Goal: Task Accomplishment & Management: Complete application form

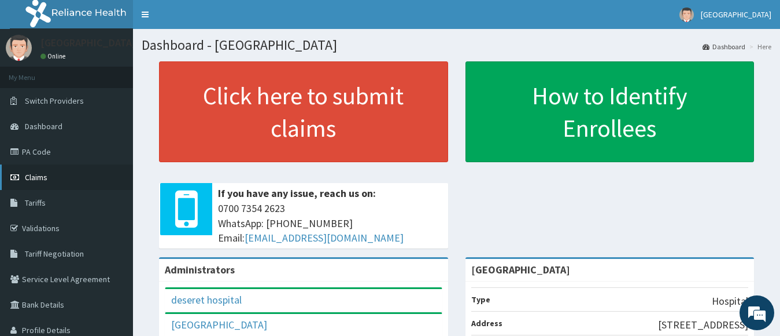
click at [35, 172] on span "Claims" at bounding box center [36, 177] width 23 height 10
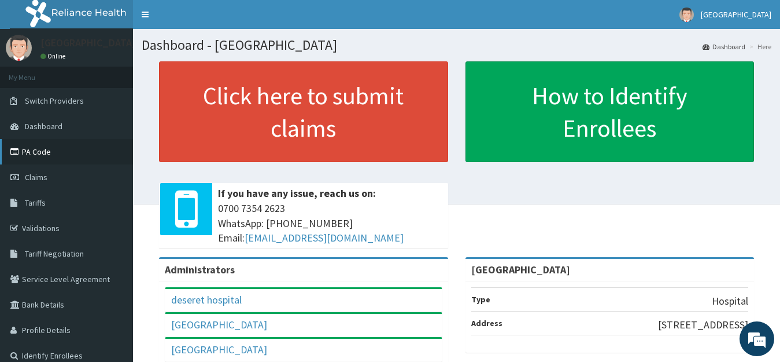
click at [36, 153] on link "PA Code" at bounding box center [66, 151] width 133 height 25
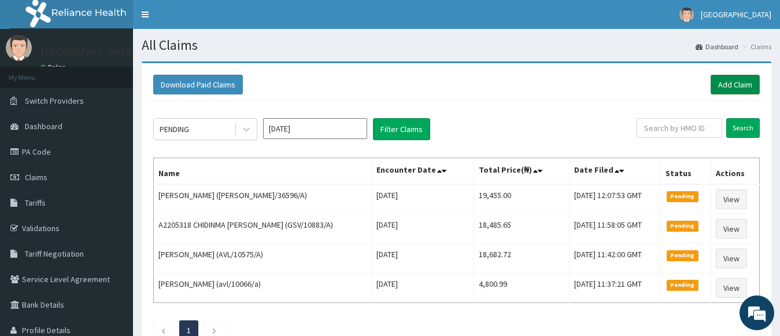
click at [733, 82] on link "Add Claim" at bounding box center [735, 85] width 49 height 20
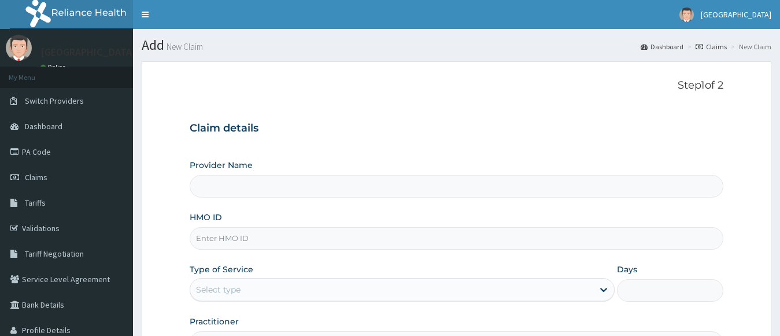
click at [211, 242] on input "HMO ID" at bounding box center [457, 238] width 535 height 23
type input "[GEOGRAPHIC_DATA]"
paste input "AVL/10164/A"
type input "AVL/10164/A"
click at [222, 290] on div "Select type" at bounding box center [218, 289] width 45 height 12
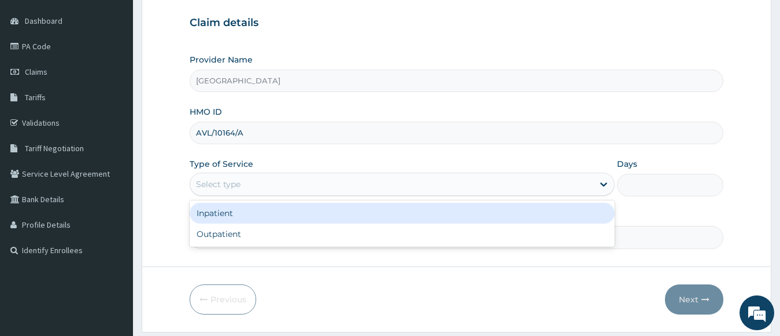
scroll to position [114, 0]
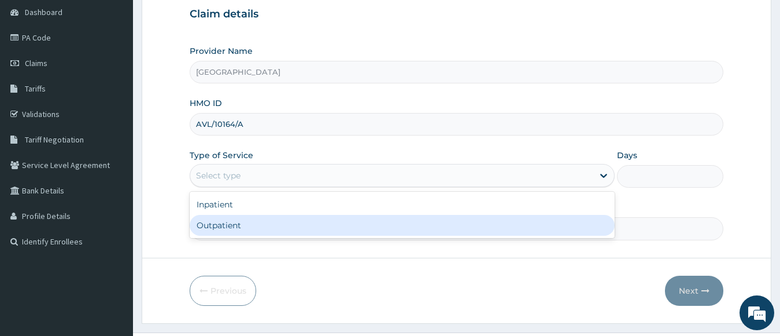
click at [261, 225] on div "Outpatient" at bounding box center [403, 225] width 426 height 21
type input "1"
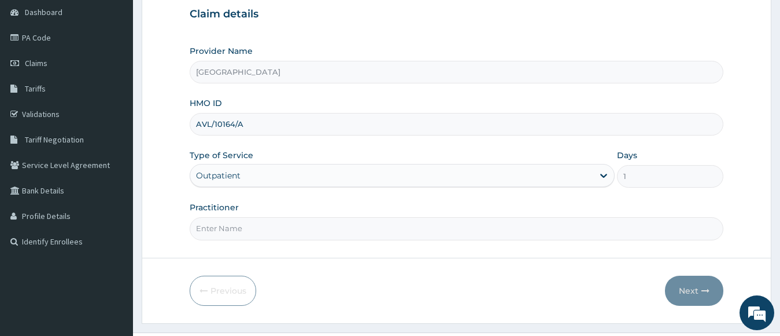
click at [229, 229] on input "Practitioner" at bounding box center [457, 228] width 535 height 23
type input "d"
type input "[PERSON_NAME]"
click at [702, 285] on button "Next" at bounding box center [694, 290] width 58 height 30
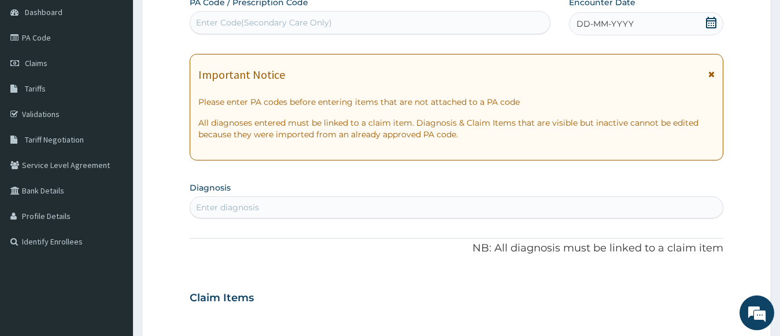
click at [316, 19] on div "Enter Code(Secondary Care Only)" at bounding box center [264, 23] width 136 height 12
paste input "PA/005782"
type input "PA/005782"
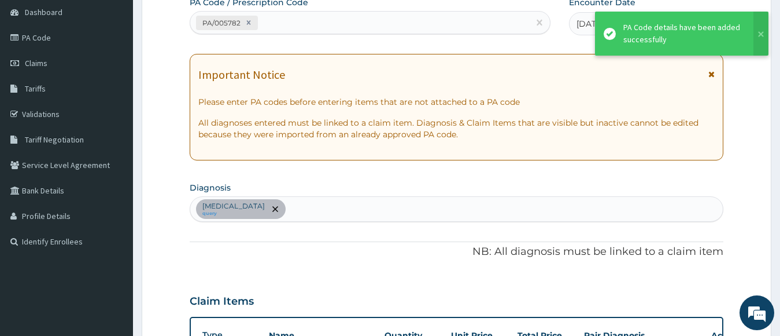
scroll to position [314, 0]
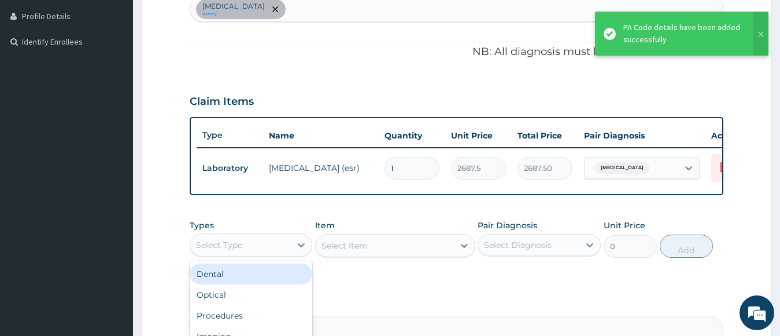
click at [230, 250] on div "Select Type" at bounding box center [219, 245] width 46 height 12
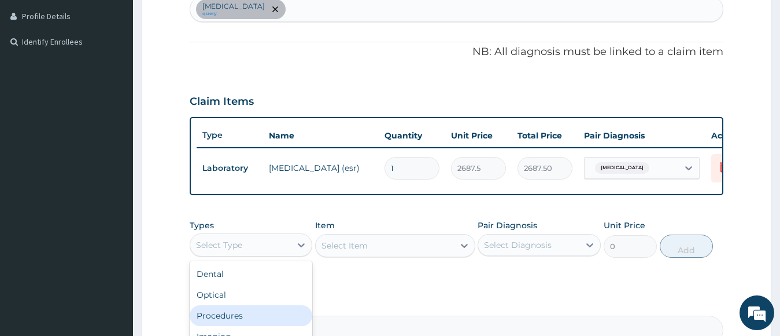
click at [222, 322] on div "Procedures" at bounding box center [251, 315] width 123 height 21
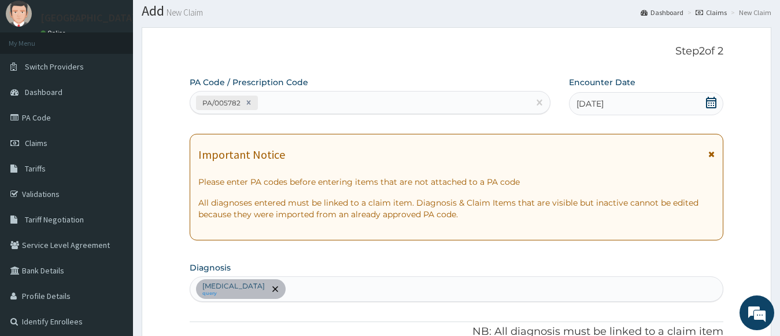
scroll to position [24, 0]
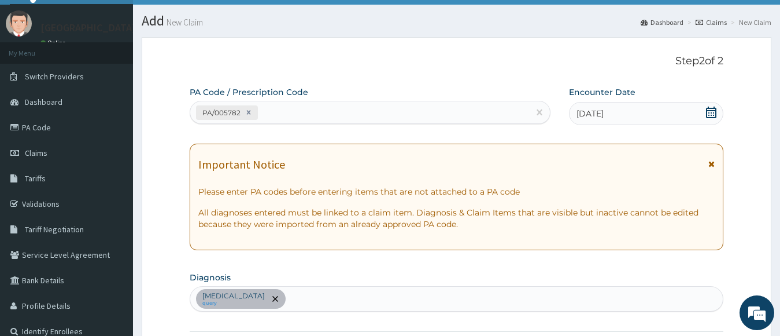
click at [285, 113] on div "PA/005782" at bounding box center [359, 112] width 339 height 19
paste input "PA/2827F6"
type input "PA/2827F6"
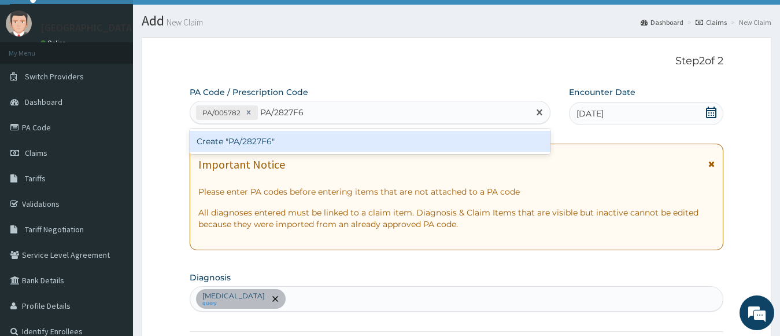
click at [281, 142] on div "Create "PA/2827F6"" at bounding box center [370, 141] width 361 height 21
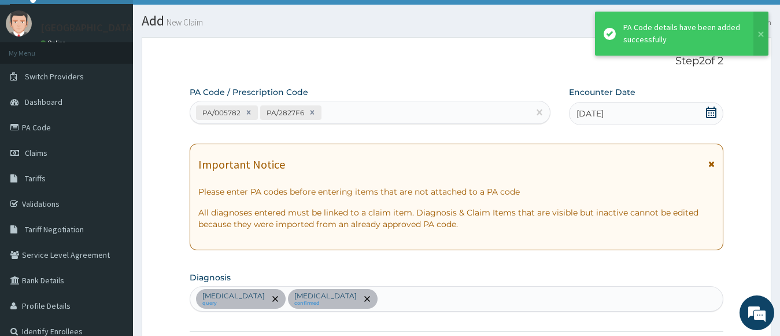
scroll to position [393, 0]
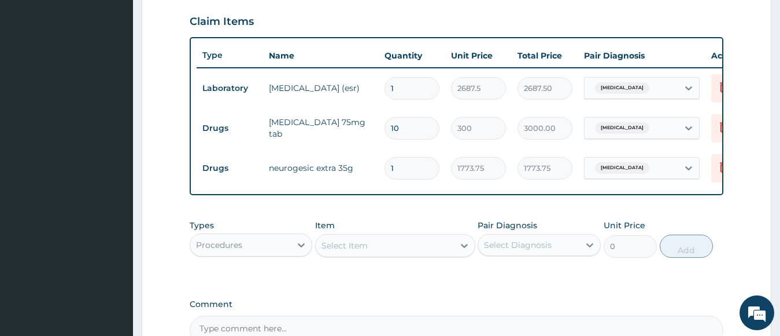
click at [351, 246] on div "Select Item" at bounding box center [385, 245] width 138 height 19
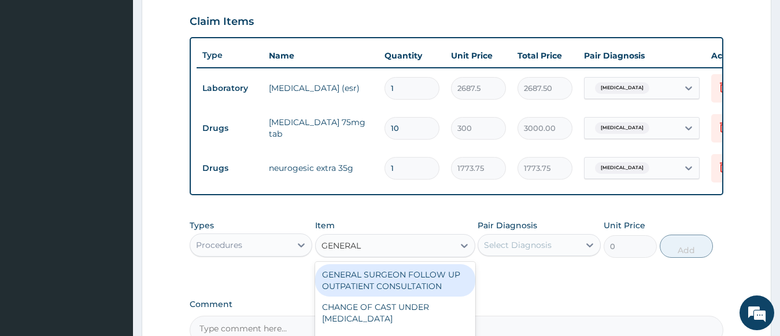
type input "GENERAL P"
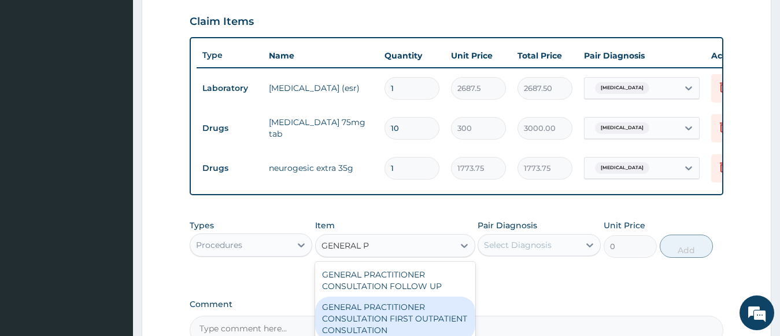
drag, startPoint x: 408, startPoint y: 320, endPoint x: 491, endPoint y: 273, distance: 95.4
click at [408, 321] on div "GENERAL PRACTITIONER CONSULTATION FIRST OUTPATIENT CONSULTATION" at bounding box center [395, 318] width 160 height 44
type input "3547.5"
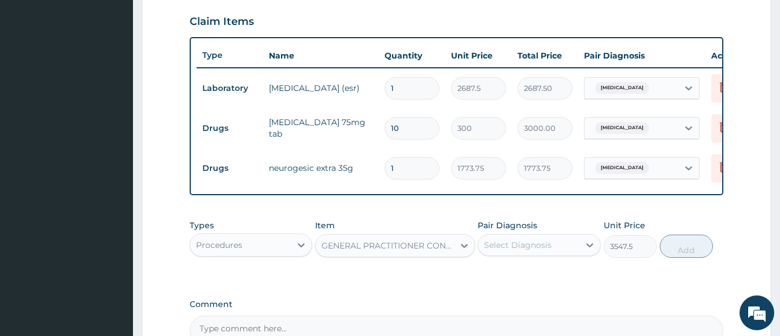
click at [572, 249] on div "Select Diagnosis" at bounding box center [528, 244] width 101 height 19
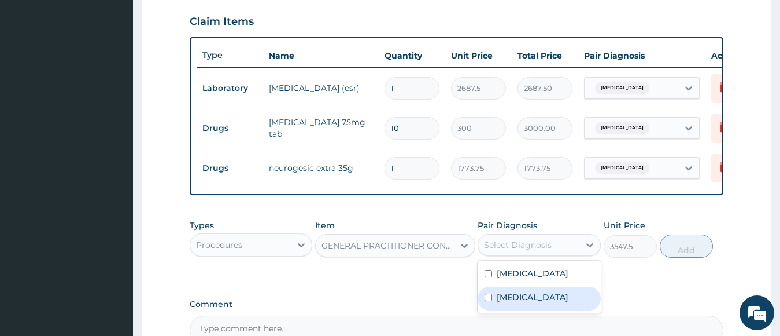
click at [518, 303] on label "Arthritis" at bounding box center [533, 297] width 72 height 12
checkbox input "true"
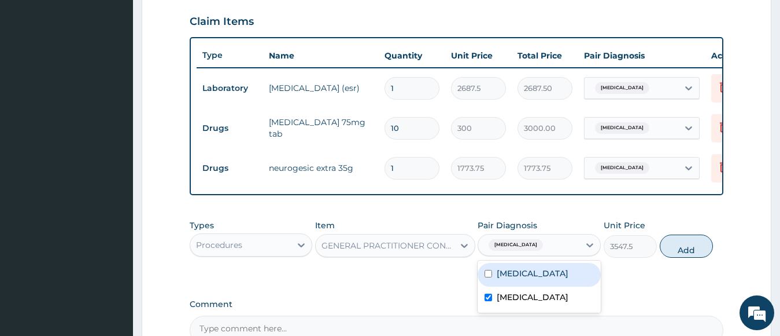
click at [524, 279] on label "[MEDICAL_DATA]" at bounding box center [533, 273] width 72 height 12
checkbox input "true"
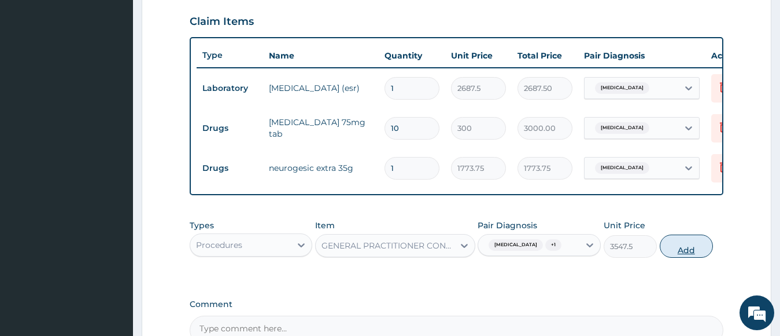
click at [682, 257] on button "Add" at bounding box center [686, 245] width 53 height 23
type input "0"
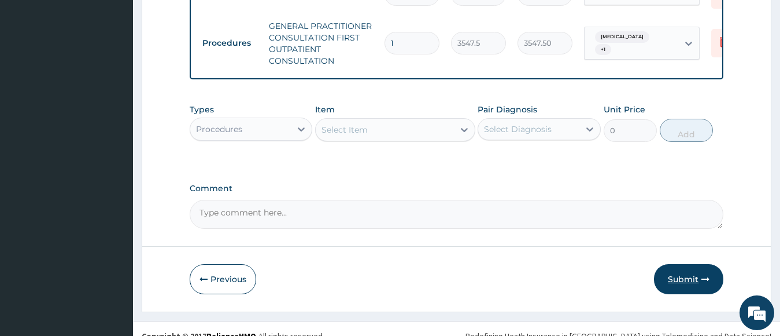
click at [681, 291] on button "Submit" at bounding box center [688, 279] width 69 height 30
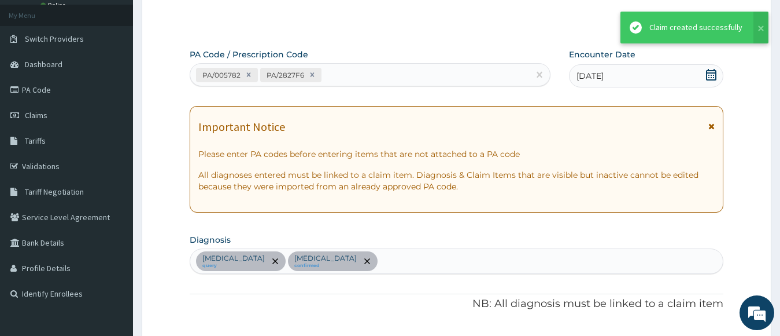
scroll to position [567, 0]
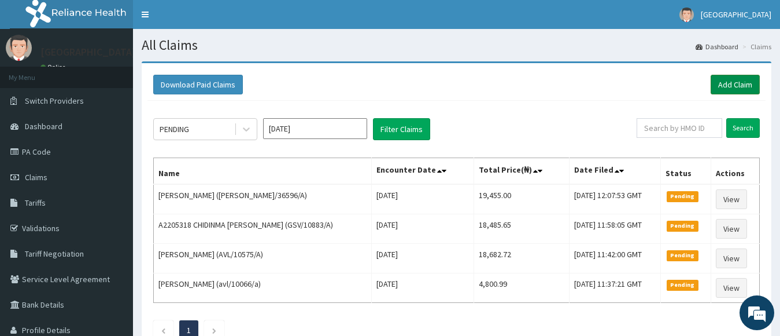
click at [752, 84] on link "Add Claim" at bounding box center [735, 85] width 49 height 20
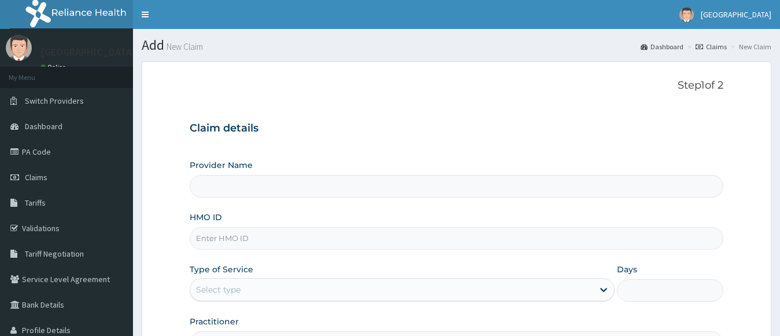
click at [220, 241] on input "HMO ID" at bounding box center [457, 238] width 535 height 23
type input "[GEOGRAPHIC_DATA]"
type input "AVL/10310/A"
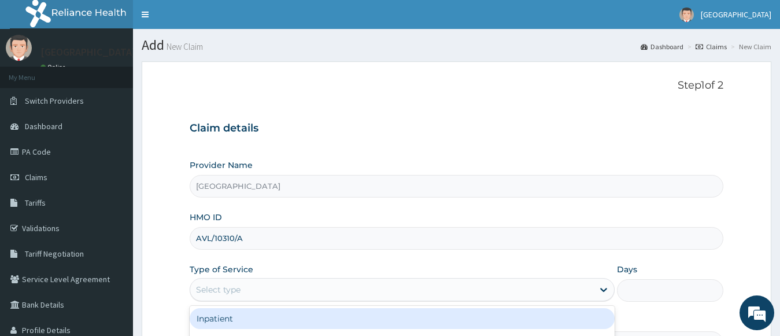
click at [232, 295] on div "Select type" at bounding box center [218, 289] width 45 height 12
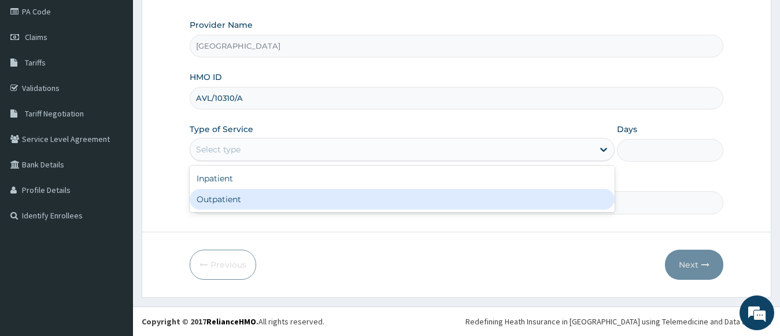
click at [263, 203] on div "Outpatient" at bounding box center [403, 199] width 426 height 21
type input "1"
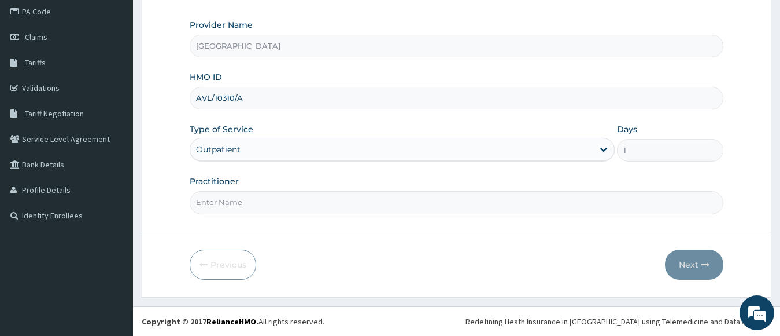
click at [234, 204] on input "Practitioner" at bounding box center [457, 202] width 535 height 23
type input "[PERSON_NAME]"
click at [668, 259] on button "Next" at bounding box center [694, 264] width 58 height 30
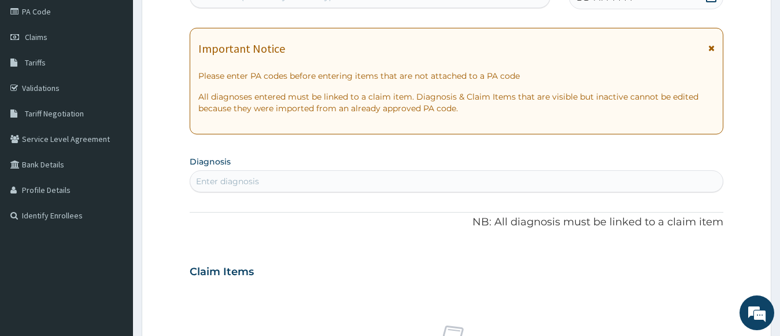
scroll to position [24, 0]
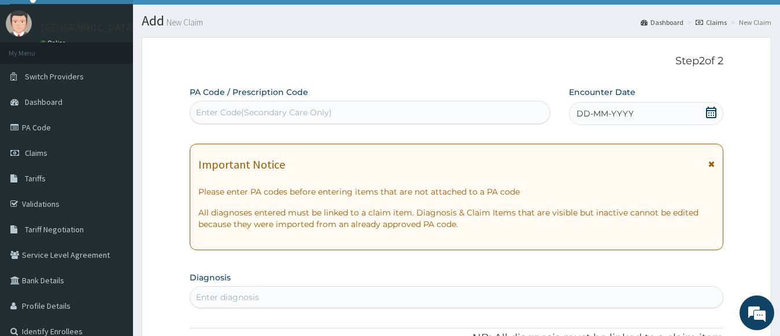
click at [254, 107] on div "Enter Code(Secondary Care Only)" at bounding box center [264, 112] width 136 height 12
paste input "PA/535706"
type input "PA/535706"
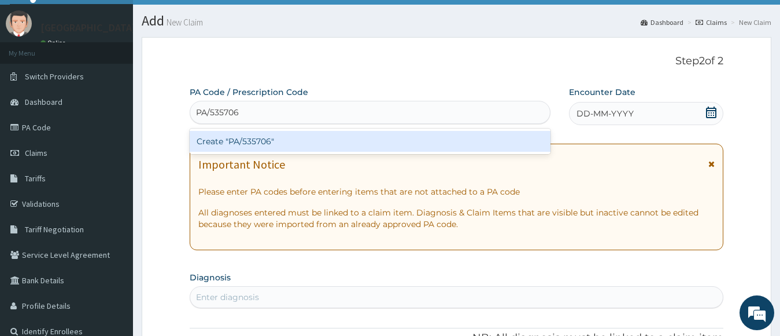
click at [259, 141] on div "Create "PA/535706"" at bounding box center [370, 141] width 361 height 21
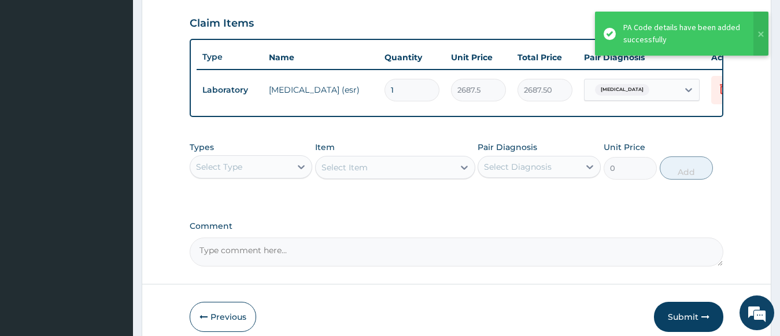
scroll to position [454, 0]
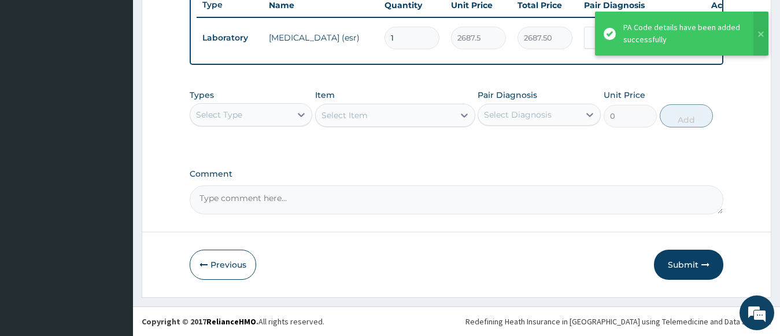
click at [276, 116] on div "Select Type" at bounding box center [240, 114] width 101 height 19
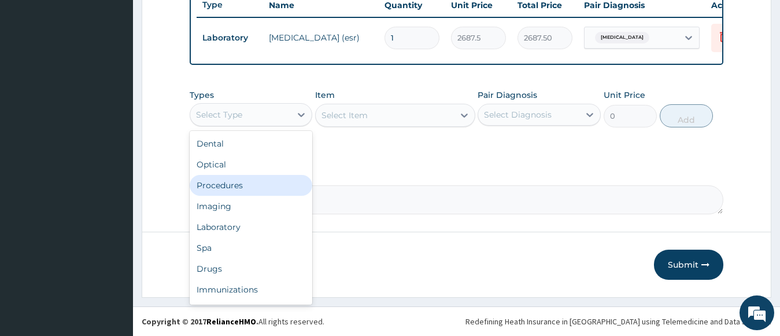
click at [245, 182] on div "Procedures" at bounding box center [251, 185] width 123 height 21
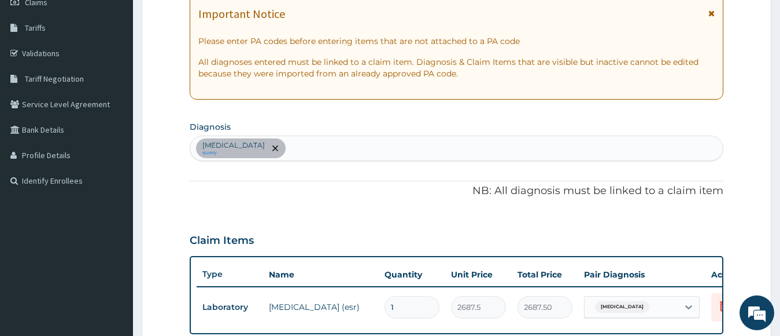
scroll to position [106, 0]
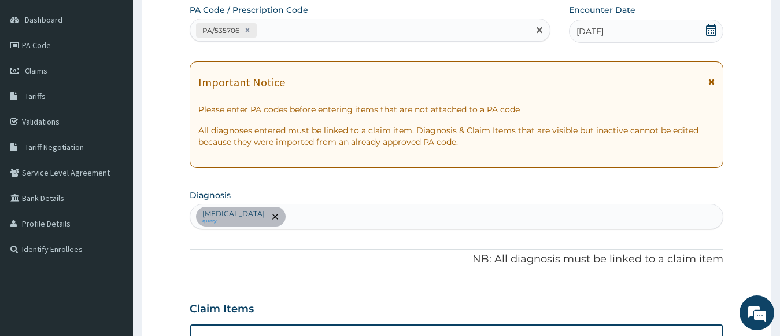
click at [270, 28] on div "PA/535706" at bounding box center [359, 30] width 339 height 19
paste input "PA/56D948"
type input "PA/56D948"
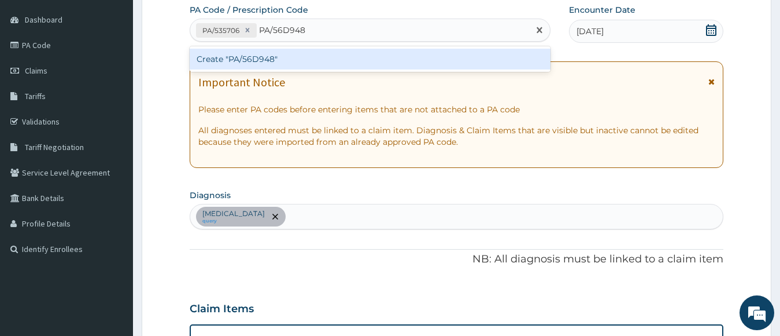
click at [285, 64] on div "Create "PA/56D948"" at bounding box center [370, 59] width 361 height 21
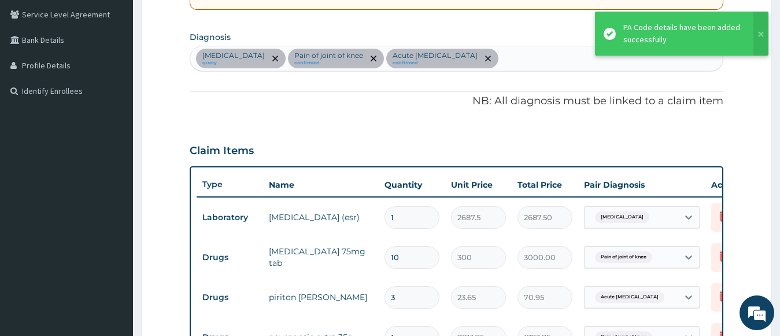
scroll to position [202, 0]
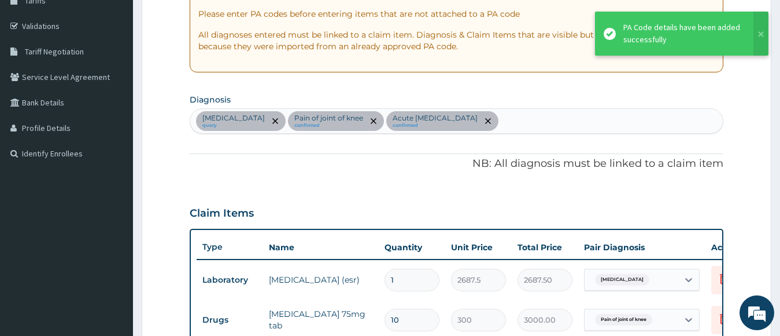
click at [456, 121] on div "[MEDICAL_DATA] query Pain of joint of knee confirmed Acute [MEDICAL_DATA] confi…" at bounding box center [456, 121] width 533 height 24
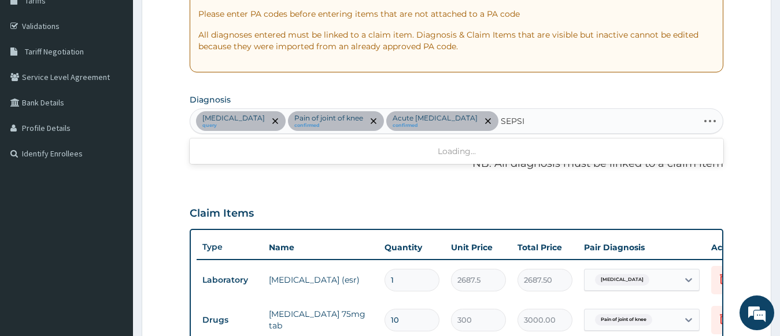
type input "[MEDICAL_DATA]"
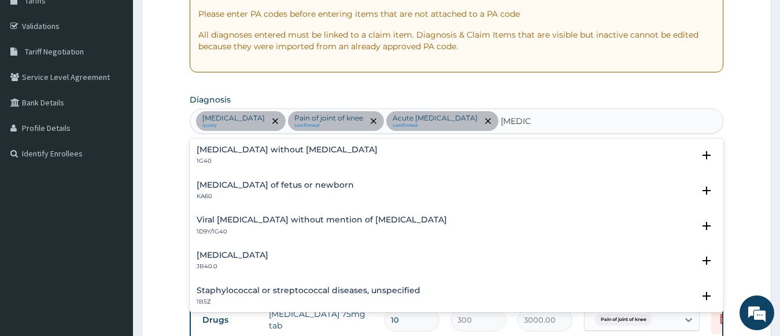
click at [254, 150] on h4 "[MEDICAL_DATA] without [MEDICAL_DATA]" at bounding box center [287, 149] width 181 height 9
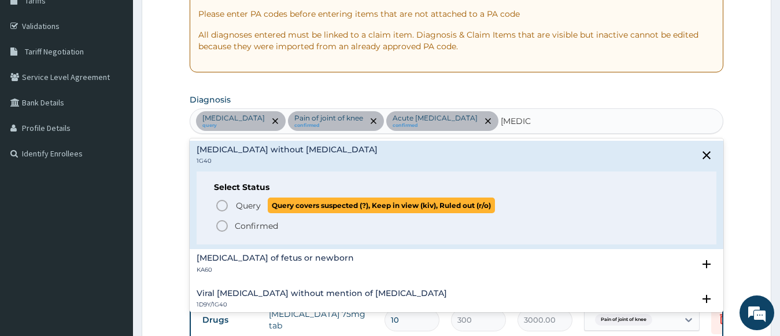
click at [258, 206] on span "Query" at bounding box center [248, 206] width 25 height 12
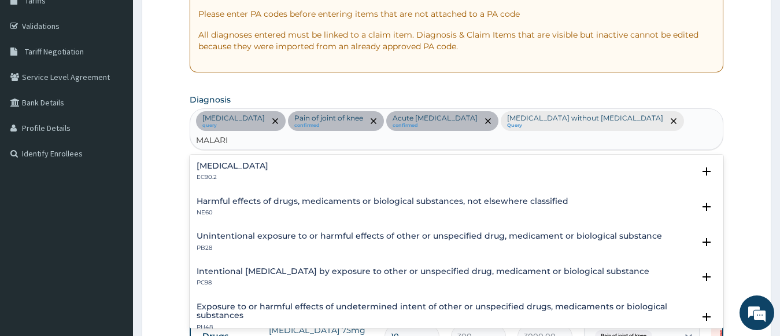
type input "[MEDICAL_DATA]"
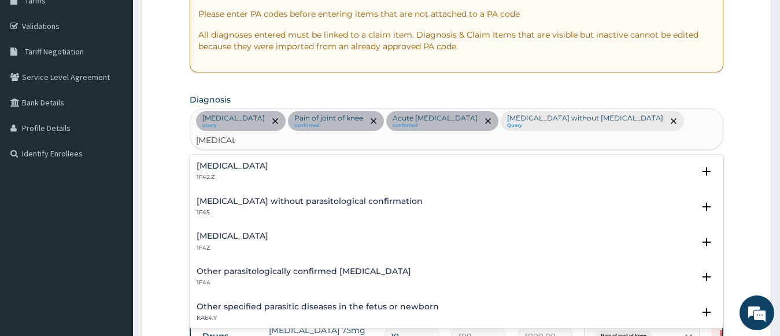
click at [268, 231] on h4 "[MEDICAL_DATA]" at bounding box center [233, 235] width 72 height 9
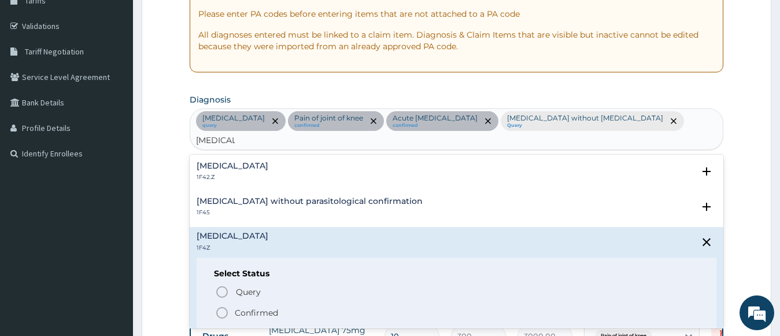
click at [268, 307] on p "Confirmed" at bounding box center [256, 313] width 43 height 12
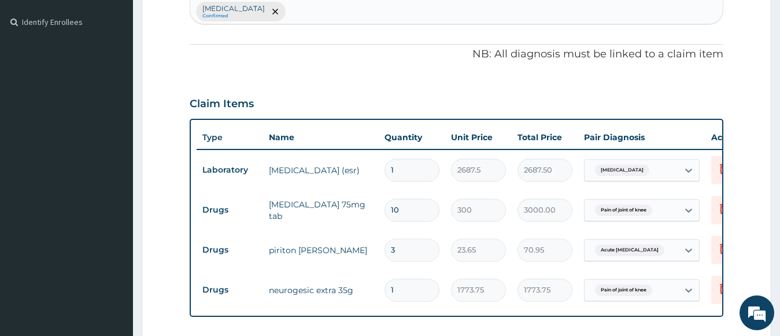
scroll to position [491, 0]
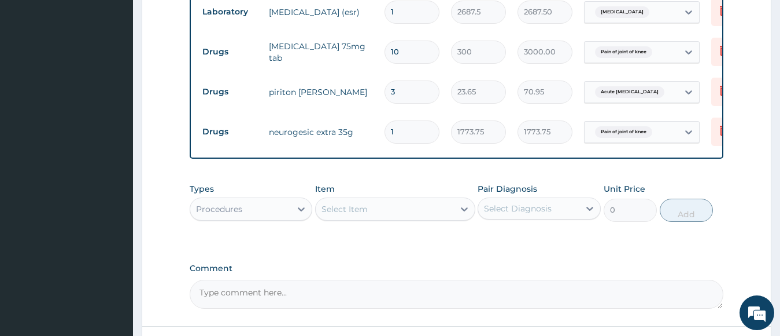
click at [366, 203] on div "Select Item" at bounding box center [345, 209] width 46 height 12
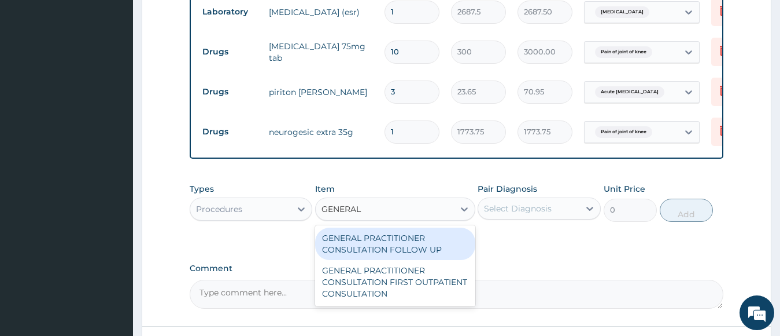
type input "GENERAL P"
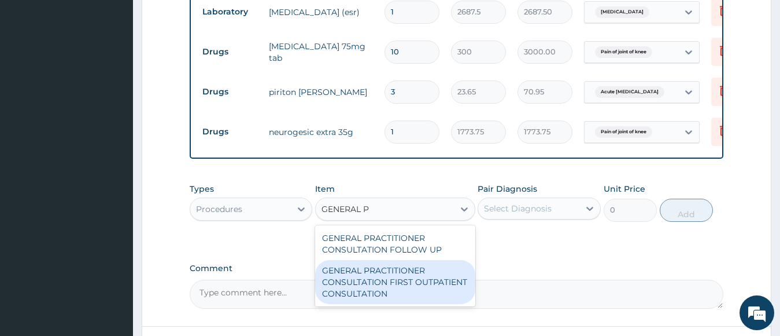
click at [377, 285] on div "GENERAL PRACTITIONER CONSULTATION FIRST OUTPATIENT CONSULTATION" at bounding box center [395, 282] width 160 height 44
type input "3547.5"
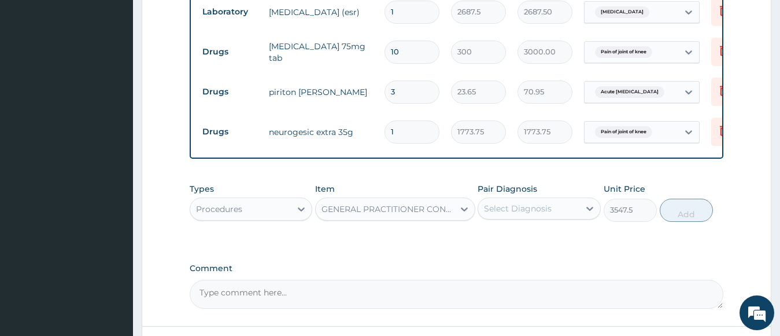
click at [491, 202] on div "Select Diagnosis" at bounding box center [518, 208] width 68 height 12
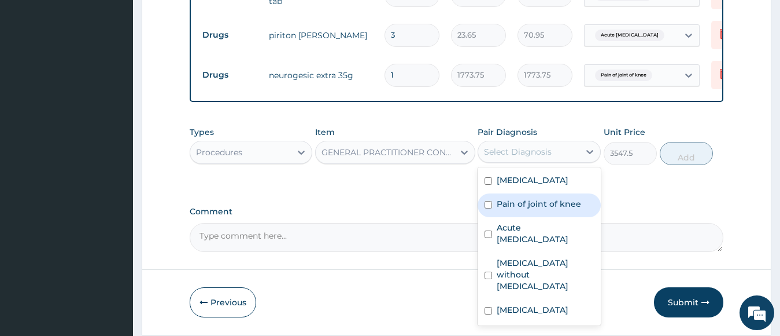
scroll to position [550, 0]
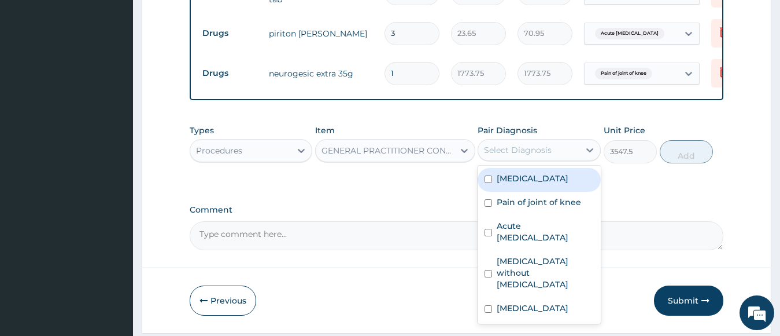
click at [510, 172] on label "[MEDICAL_DATA]" at bounding box center [533, 178] width 72 height 12
checkbox input "true"
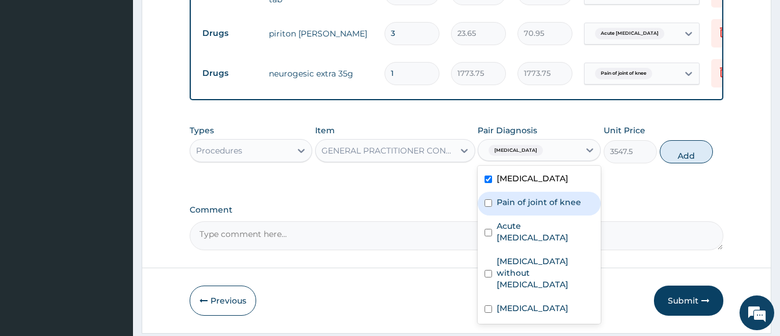
click at [517, 196] on label "Pain of joint of knee" at bounding box center [539, 202] width 84 height 12
checkbox input "true"
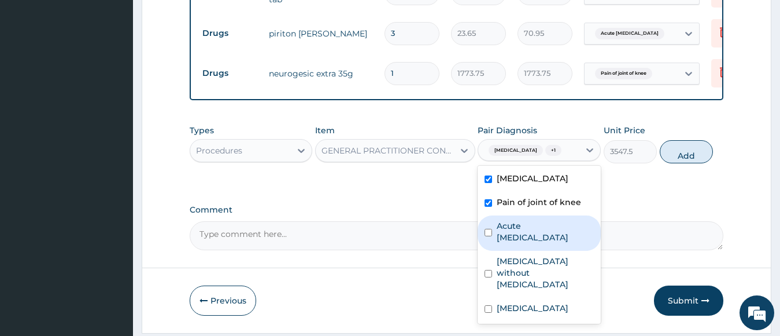
click at [518, 220] on label "Acute [MEDICAL_DATA]" at bounding box center [545, 231] width 97 height 23
checkbox input "true"
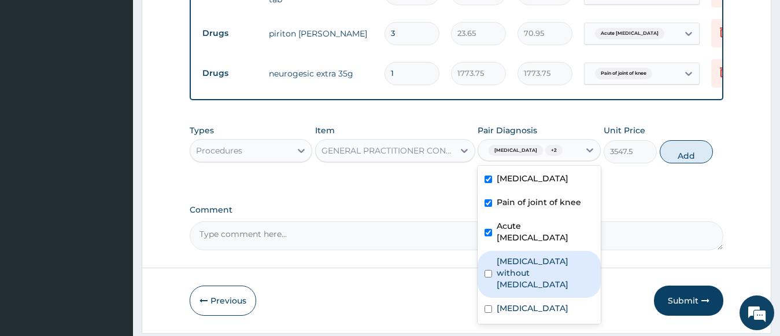
click at [516, 255] on label "[MEDICAL_DATA] without [MEDICAL_DATA]" at bounding box center [545, 272] width 97 height 35
checkbox input "true"
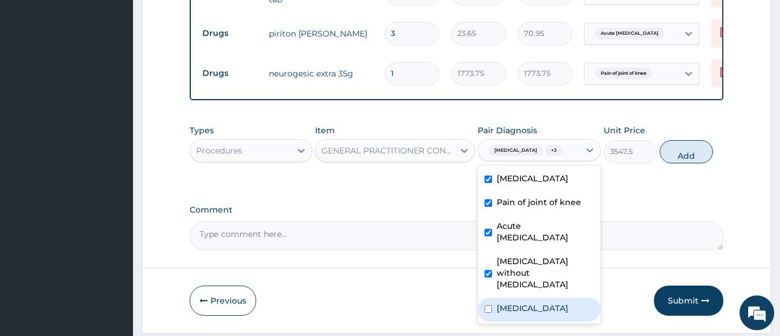
click at [519, 297] on div "[MEDICAL_DATA]" at bounding box center [539, 309] width 123 height 24
checkbox input "true"
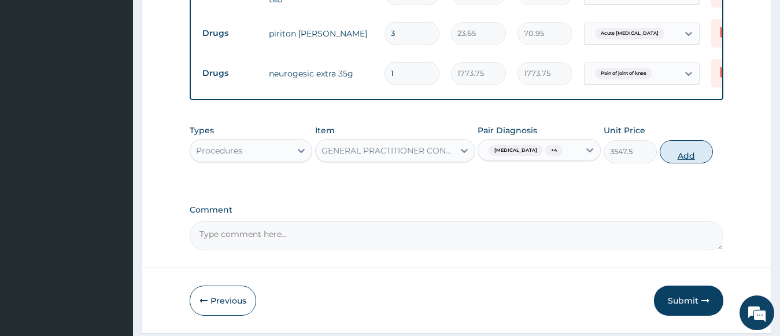
click at [693, 142] on button "Add" at bounding box center [686, 151] width 53 height 23
type input "0"
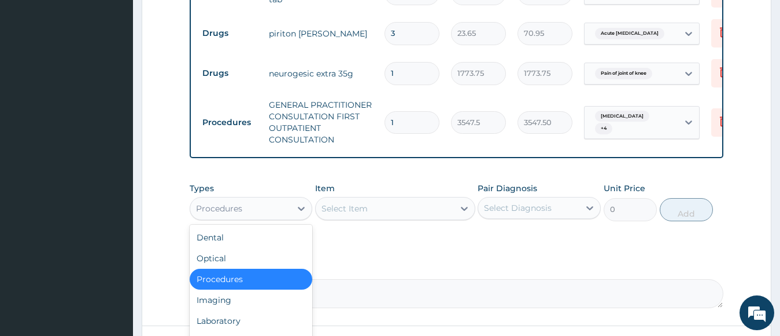
click at [274, 199] on div "Procedures" at bounding box center [240, 208] width 101 height 19
click at [255, 310] on div "Laboratory" at bounding box center [251, 320] width 123 height 21
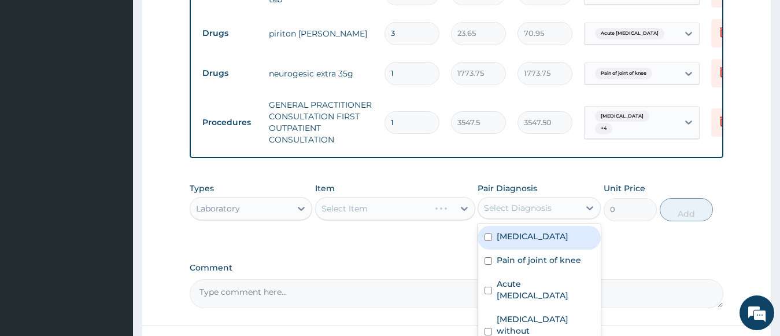
click at [559, 198] on div "Select Diagnosis" at bounding box center [528, 207] width 101 height 19
click at [564, 230] on div "[MEDICAL_DATA]" at bounding box center [539, 238] width 123 height 24
checkbox input "true"
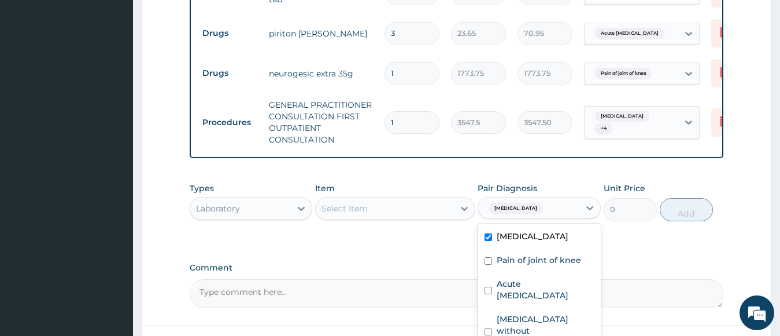
click at [371, 199] on div "Select Item" at bounding box center [385, 208] width 138 height 19
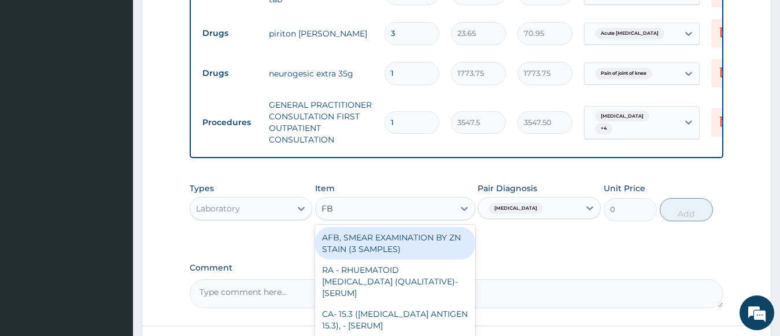
type input "FBC"
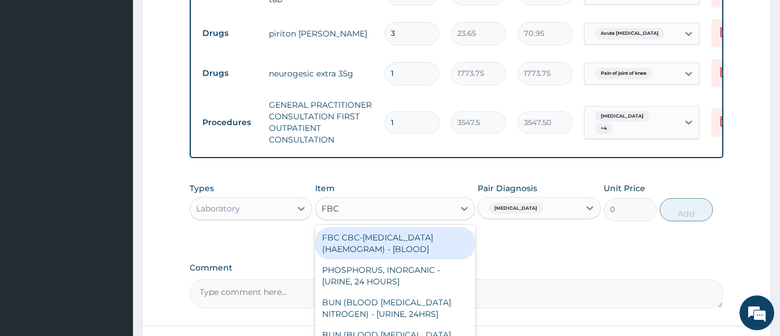
click at [384, 233] on div "FBC CBC-[MEDICAL_DATA] (HAEMOGRAM) - [BLOOD]" at bounding box center [395, 243] width 160 height 32
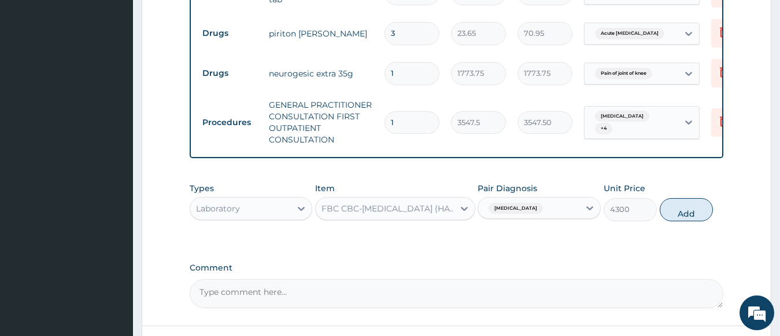
drag, startPoint x: 692, startPoint y: 203, endPoint x: 624, endPoint y: 205, distance: 67.7
click at [692, 202] on button "Add" at bounding box center [686, 209] width 53 height 23
type input "0"
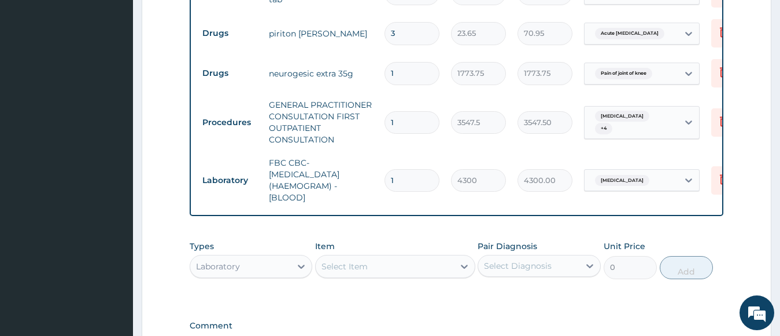
click at [516, 260] on div "Select Diagnosis" at bounding box center [518, 266] width 68 height 12
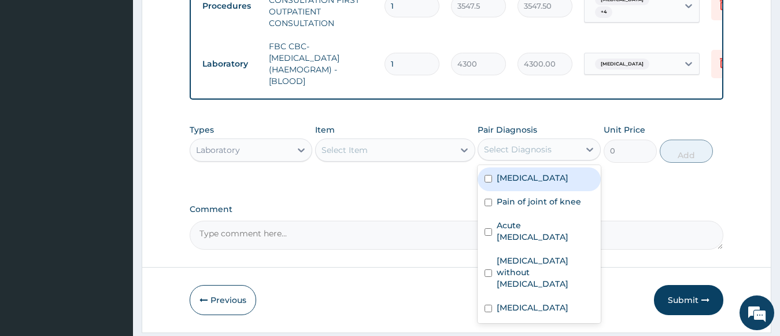
scroll to position [689, 0]
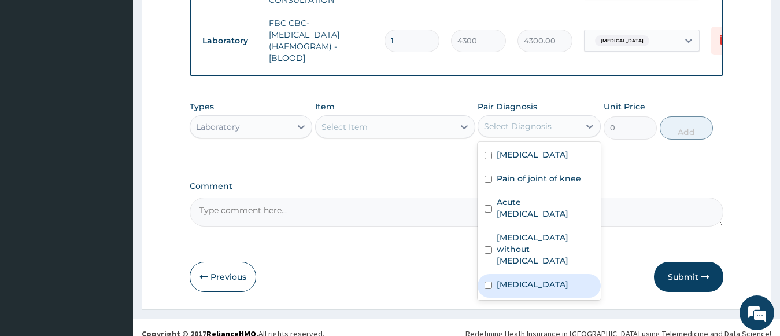
click at [544, 278] on label "[MEDICAL_DATA]" at bounding box center [533, 284] width 72 height 12
checkbox input "true"
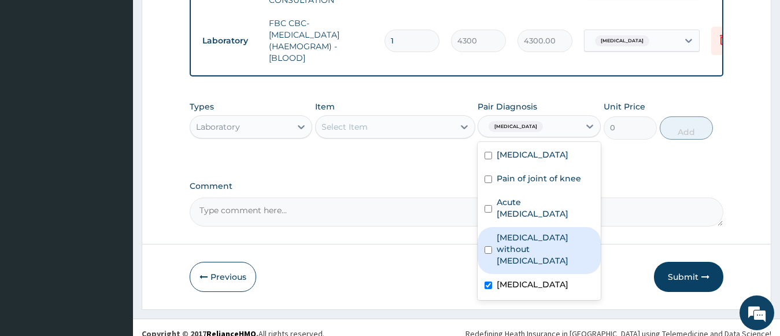
click at [367, 121] on div "Select Item" at bounding box center [345, 127] width 46 height 12
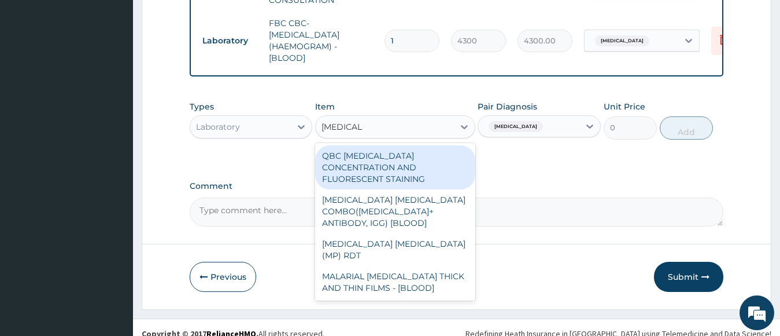
type input "[MEDICAL_DATA] P"
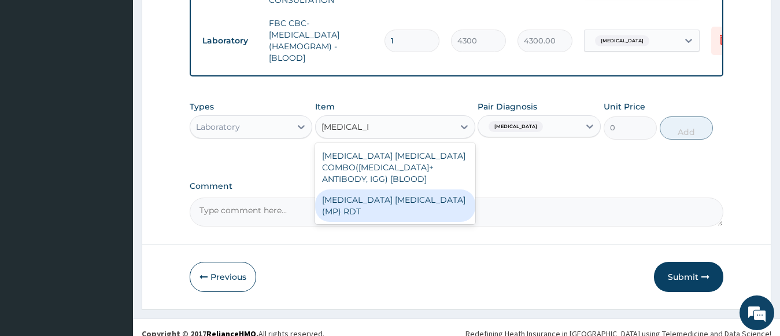
click at [406, 189] on div "[MEDICAL_DATA] [MEDICAL_DATA] (MP) RDT" at bounding box center [395, 205] width 160 height 32
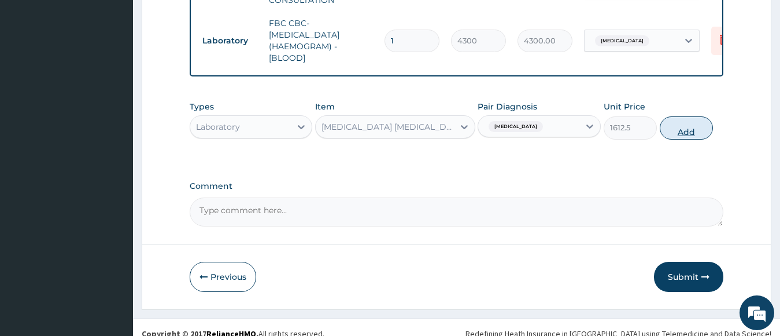
click at [682, 124] on button "Add" at bounding box center [686, 127] width 53 height 23
type input "0"
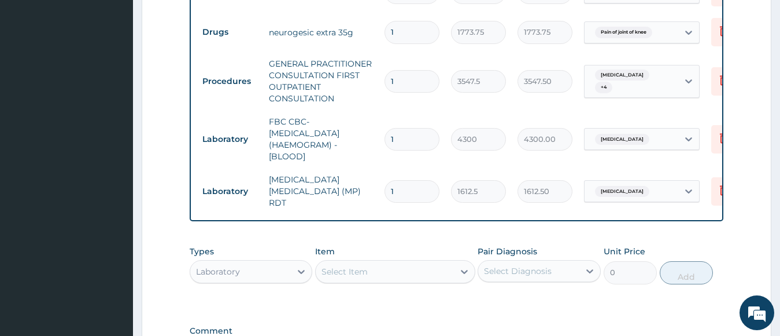
scroll to position [729, 0]
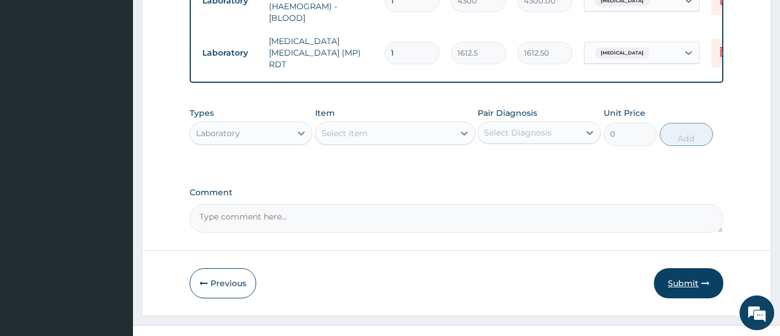
click at [699, 268] on button "Submit" at bounding box center [688, 283] width 69 height 30
